Goal: Transaction & Acquisition: Download file/media

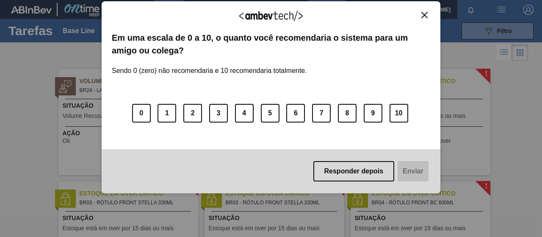
click at [332, 13] on div "Agradecemos seu feedback! Em uma escala de 0 a 10, o quanto você recomendaria o…" at bounding box center [271, 97] width 339 height 192
click at [420, 19] on div "Agradecemos seu feedback!" at bounding box center [271, 21] width 318 height 20
click at [423, 17] on img "Close" at bounding box center [424, 15] width 6 height 6
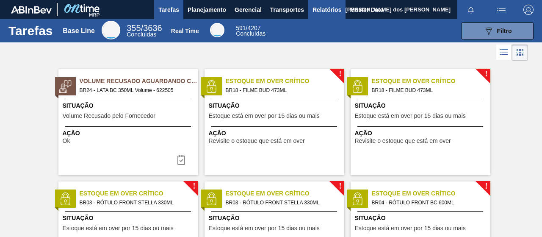
click at [341, 10] on button "Relatórios" at bounding box center [326, 9] width 37 height 19
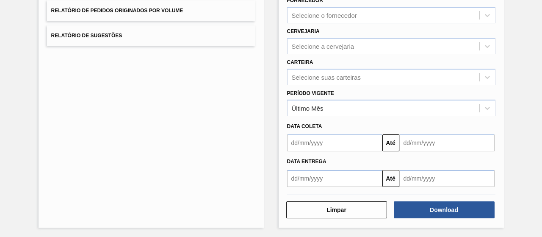
scroll to position [69, 0]
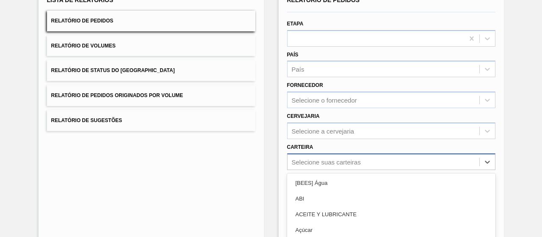
click at [342, 159] on div "option Açúcar focused, 4 of 101. 101 results available. Use Up and Down to choo…" at bounding box center [391, 161] width 208 height 17
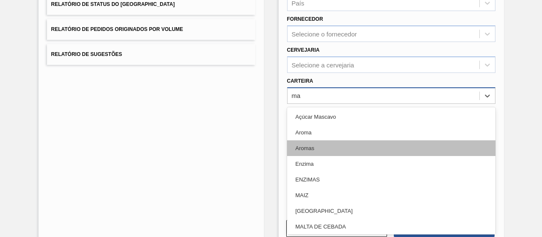
type input "m"
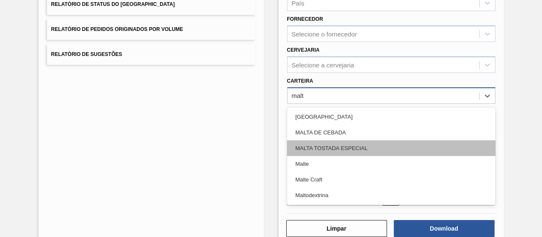
type input "malte"
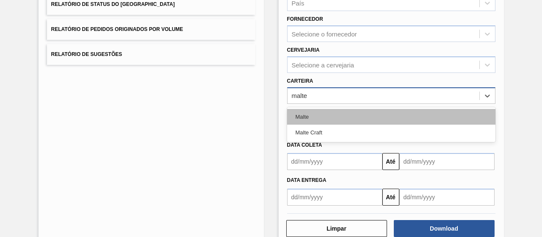
drag, startPoint x: 326, startPoint y: 123, endPoint x: 318, endPoint y: 118, distance: 9.2
click at [318, 118] on div "Malte Malte Craft" at bounding box center [391, 124] width 208 height 35
click at [318, 118] on div "Malte" at bounding box center [391, 117] width 208 height 16
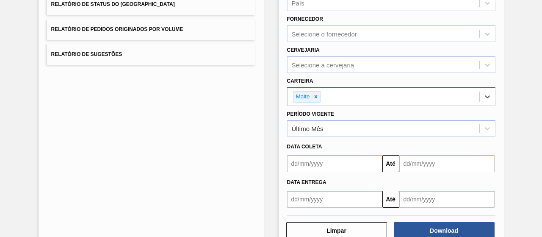
scroll to position [156, 0]
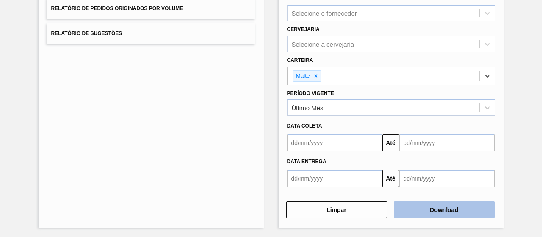
click at [453, 205] on button "Download" at bounding box center [444, 209] width 101 height 17
